Goal: Transaction & Acquisition: Obtain resource

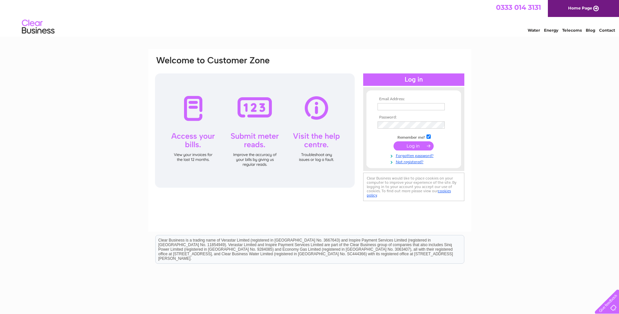
type input "[PERSON_NAME][EMAIL_ADDRESS][DOMAIN_NAME]"
click at [412, 148] on input "submit" at bounding box center [414, 145] width 40 height 9
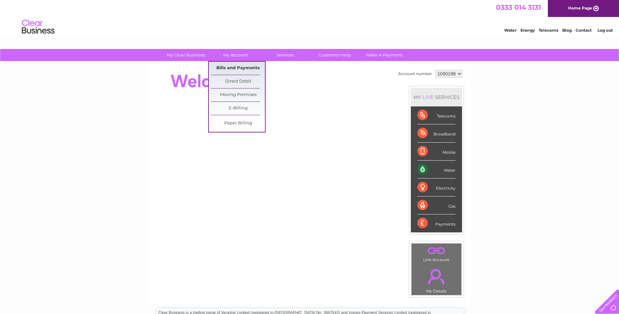
click at [232, 68] on link "Bills and Payments" at bounding box center [238, 68] width 54 height 13
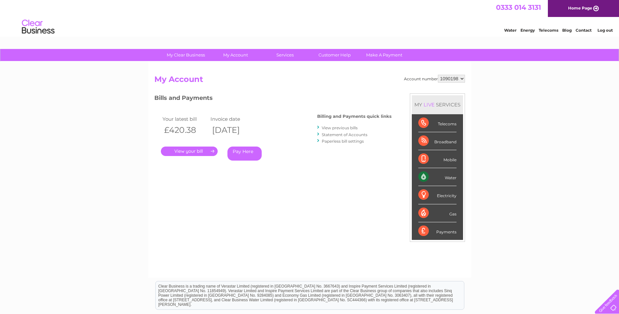
click at [199, 152] on link "." at bounding box center [189, 151] width 57 height 9
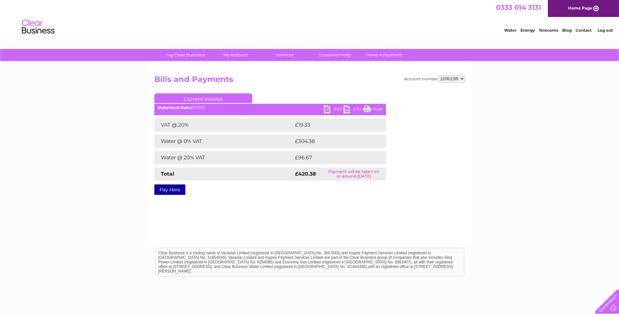
click at [328, 109] on link "PDF" at bounding box center [334, 109] width 20 height 9
